Goal: Information Seeking & Learning: Learn about a topic

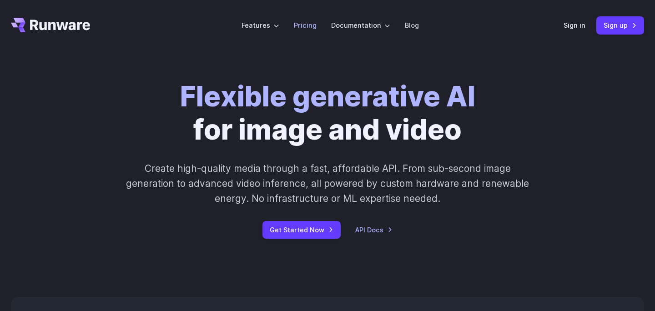
click at [308, 27] on link "Pricing" at bounding box center [305, 25] width 23 height 10
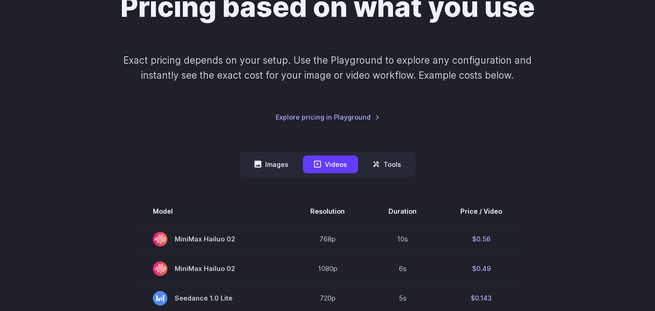
scroll to position [128, 0]
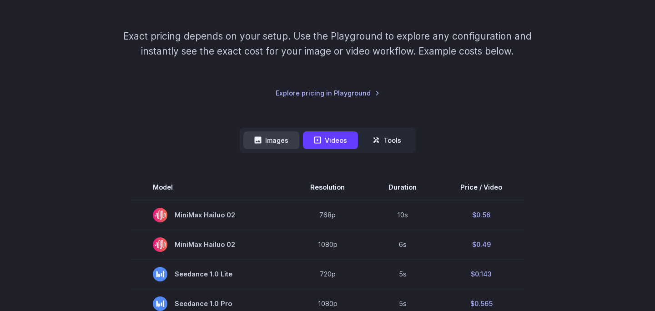
click at [270, 143] on button "Images" at bounding box center [271, 141] width 56 height 18
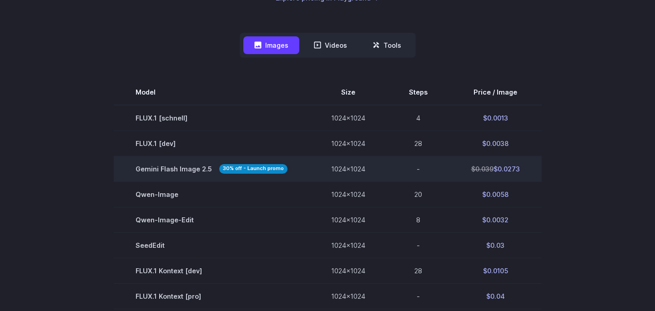
scroll to position [0, 0]
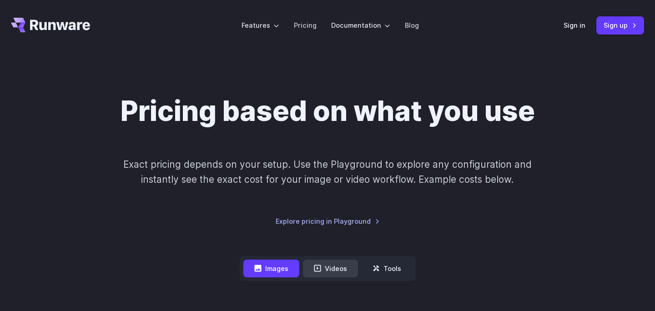
click at [329, 272] on button "Videos" at bounding box center [330, 269] width 55 height 18
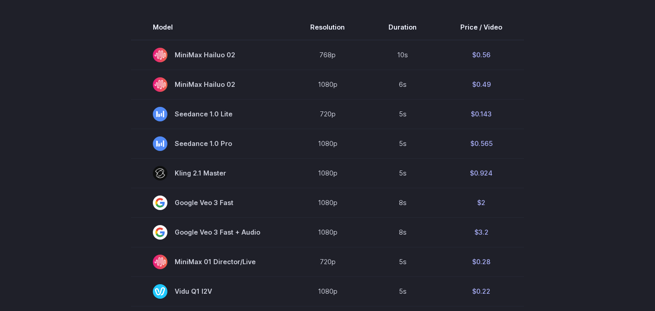
scroll to position [289, 0]
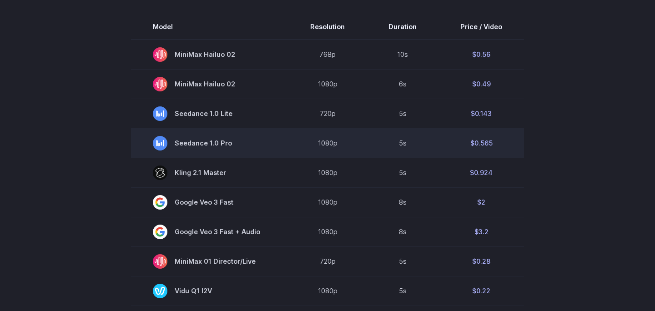
click at [203, 151] on span "Seedance 1.0 Pro" at bounding box center [210, 143] width 114 height 15
click at [203, 142] on span "Seedance 1.0 Pro" at bounding box center [210, 143] width 114 height 15
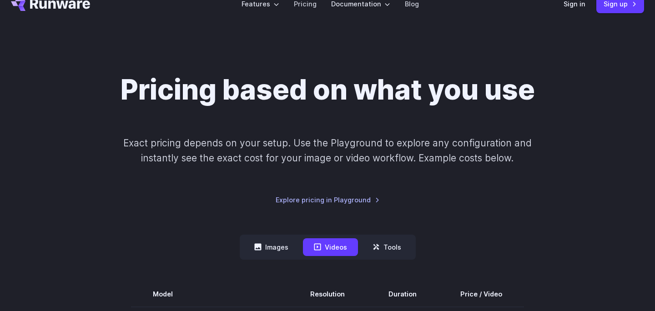
scroll to position [0, 0]
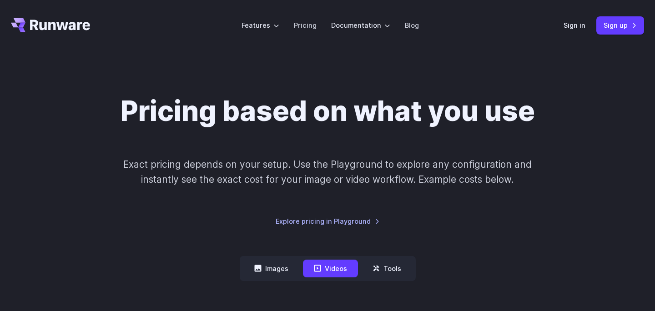
click at [66, 31] on icon "Go to /" at bounding box center [50, 25] width 79 height 15
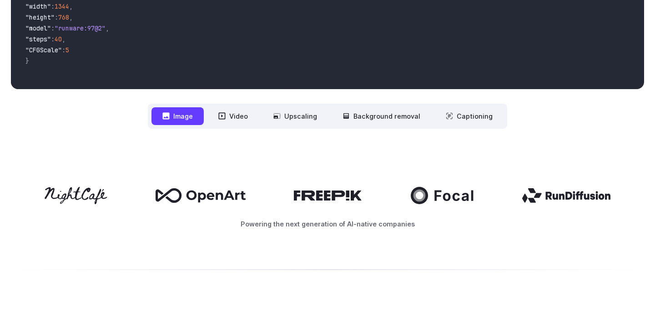
scroll to position [351, 0]
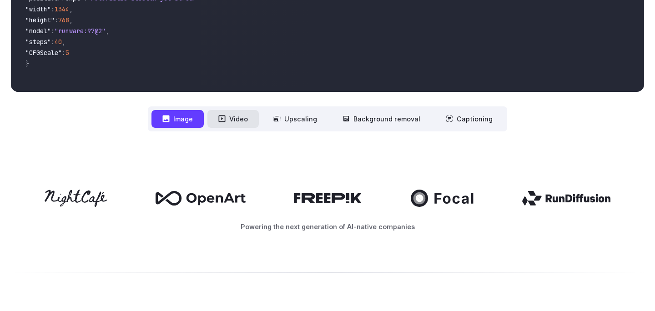
click at [241, 116] on button "Video" at bounding box center [233, 119] width 51 height 18
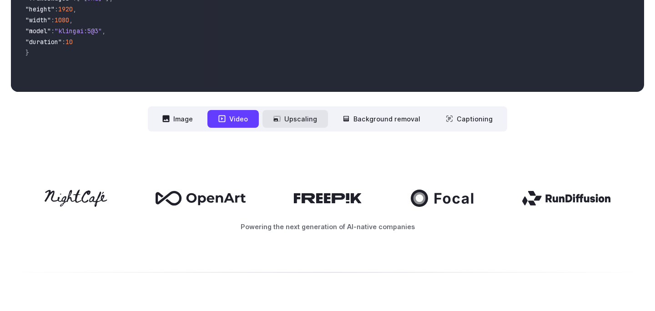
click at [302, 126] on button "Upscaling" at bounding box center [296, 119] width 66 height 18
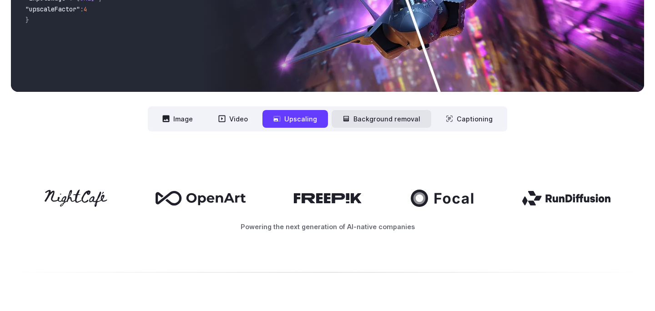
click at [351, 118] on button "Background removal" at bounding box center [382, 119] width 100 height 18
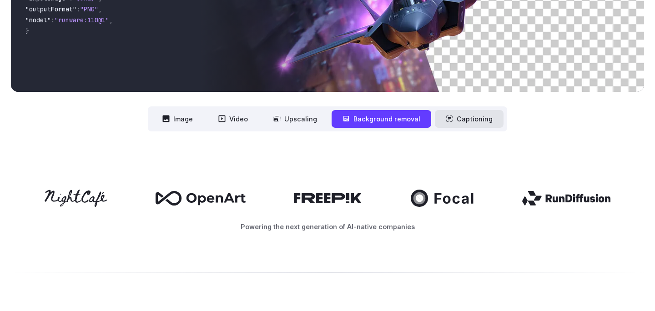
click at [449, 118] on icon at bounding box center [449, 118] width 7 height 7
click at [186, 113] on button "Image" at bounding box center [178, 119] width 52 height 18
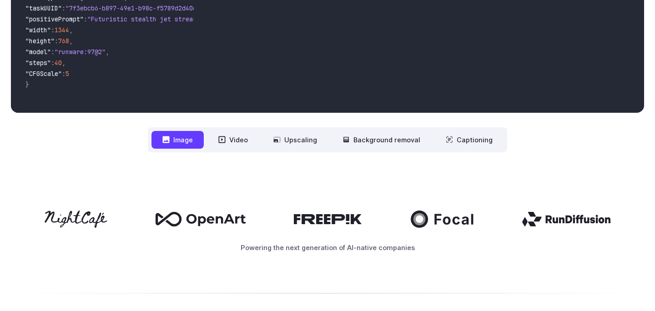
scroll to position [0, 0]
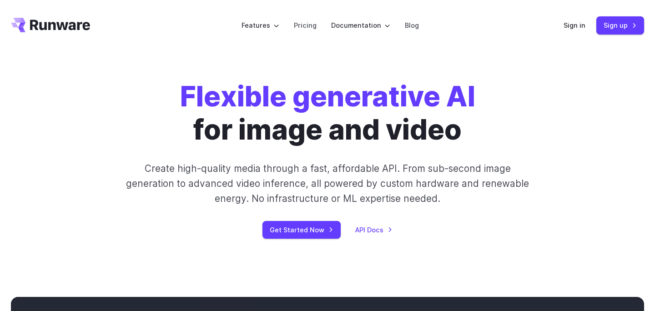
click at [69, 24] on icon "Go to /" at bounding box center [60, 25] width 60 height 10
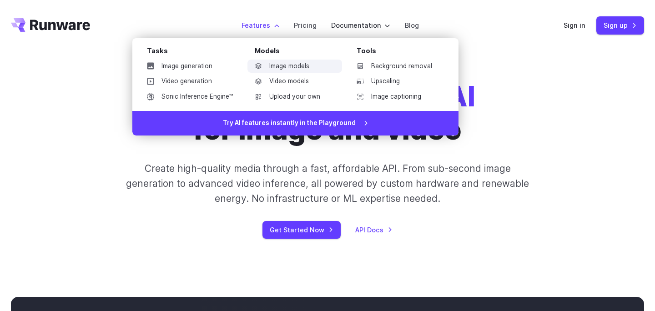
click at [278, 61] on link "Image models" at bounding box center [295, 67] width 95 height 14
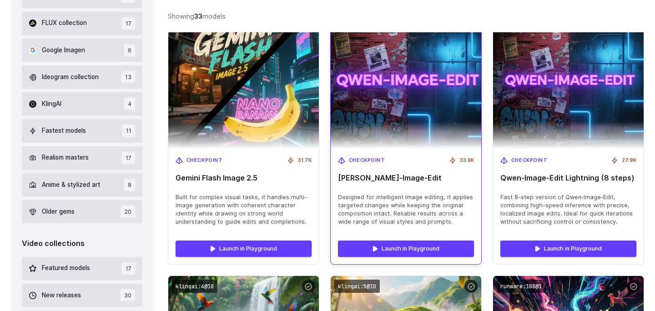
scroll to position [338, 0]
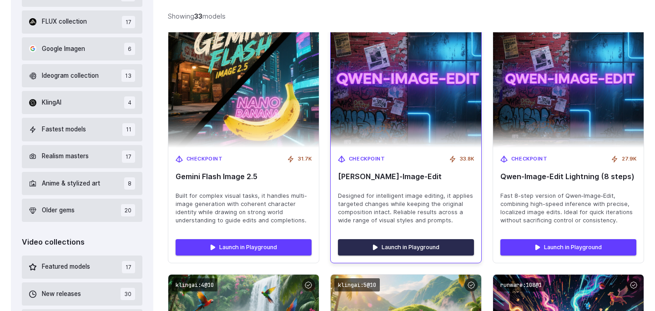
click at [370, 243] on link "Launch in Playground" at bounding box center [406, 247] width 136 height 16
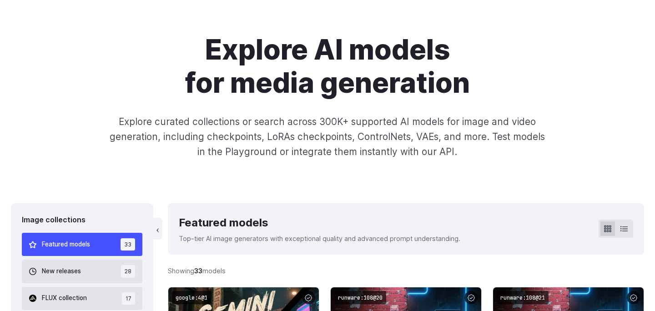
scroll to position [0, 0]
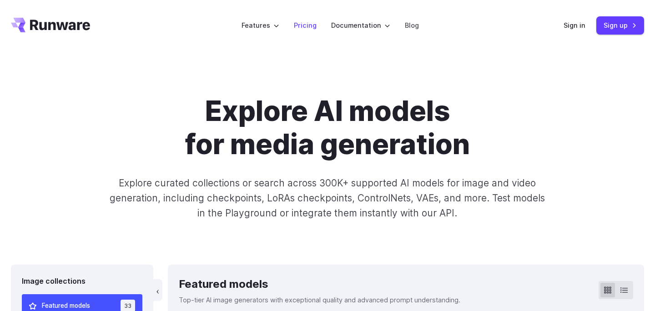
click at [300, 28] on link "Pricing" at bounding box center [305, 25] width 23 height 10
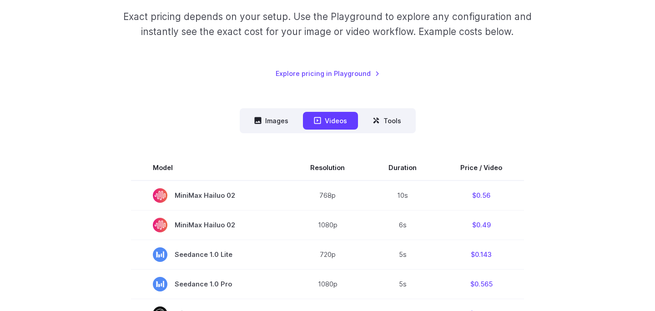
scroll to position [147, 0]
click at [258, 124] on icon at bounding box center [257, 121] width 7 height 7
click at [379, 124] on icon at bounding box center [376, 120] width 7 height 7
click at [389, 121] on button "Tools" at bounding box center [387, 121] width 51 height 18
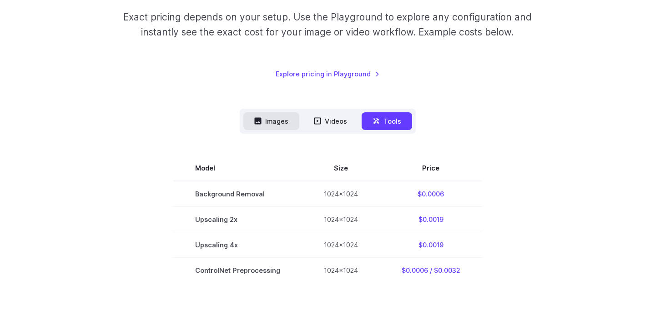
click at [274, 122] on button "Images" at bounding box center [271, 121] width 56 height 18
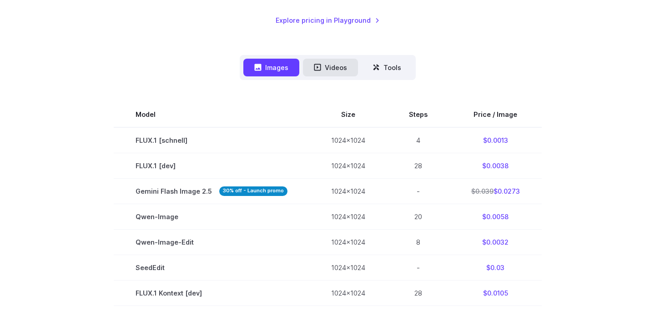
scroll to position [202, 0]
click at [335, 69] on button "Videos" at bounding box center [330, 67] width 55 height 18
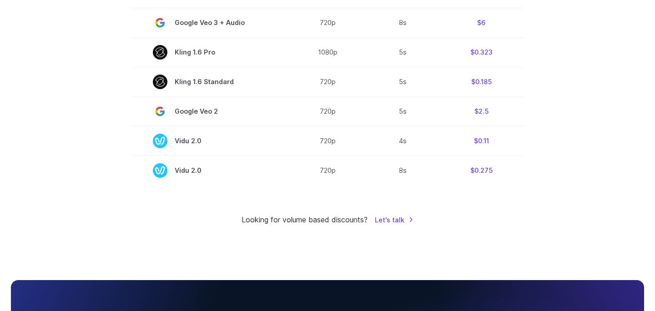
scroll to position [739, 0]
